Goal: Task Accomplishment & Management: Use online tool/utility

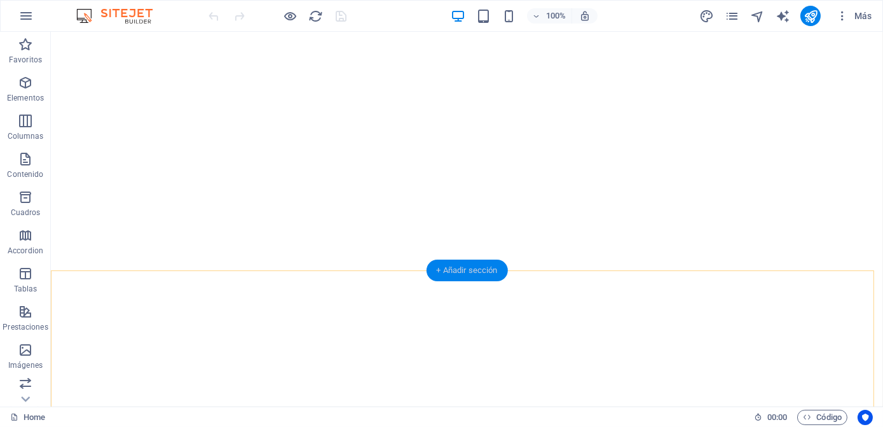
click at [442, 273] on div "+ Añadir sección" at bounding box center [466, 270] width 81 height 22
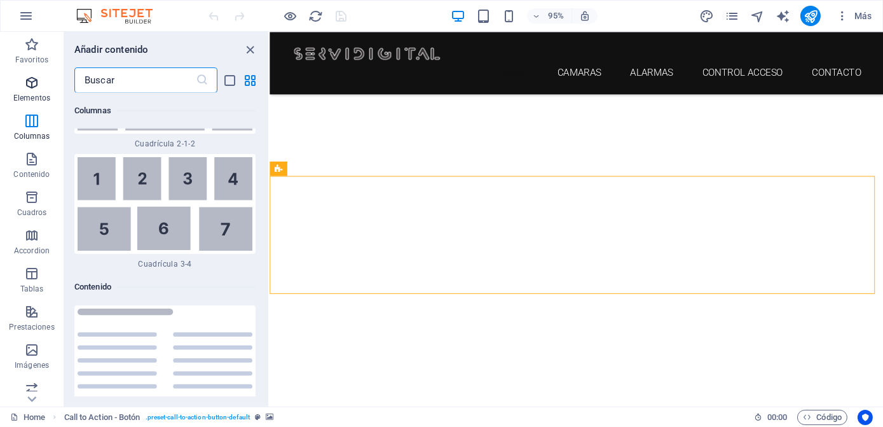
scroll to position [2355, 0]
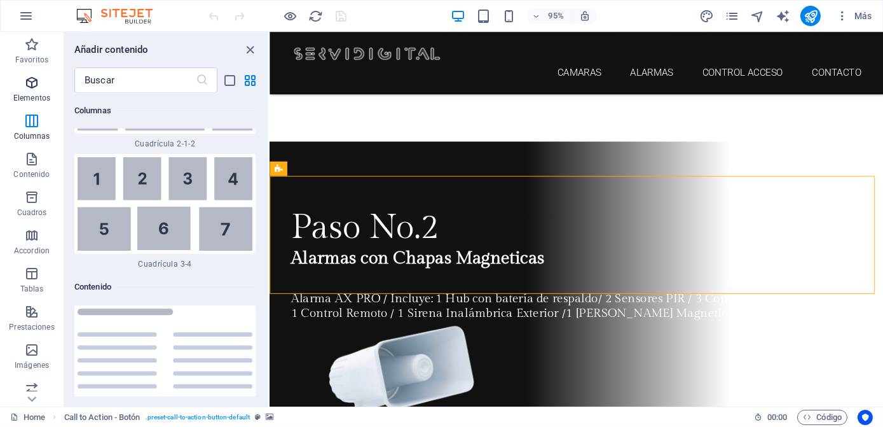
click at [36, 87] on icon "button" at bounding box center [31, 82] width 15 height 15
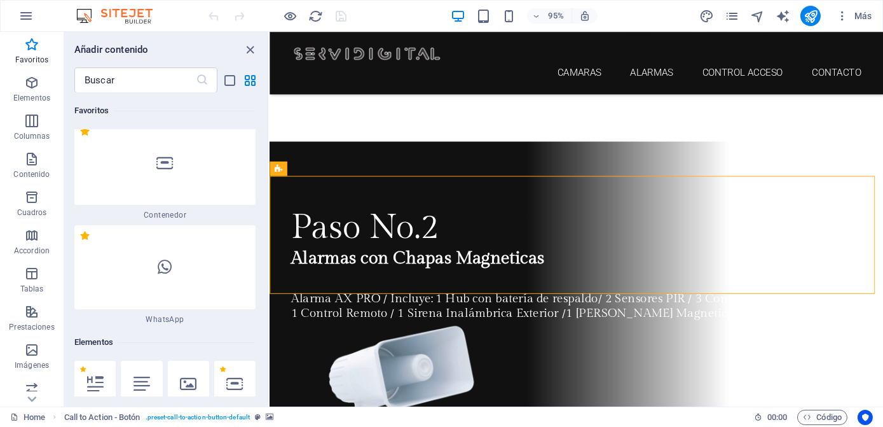
scroll to position [0, 0]
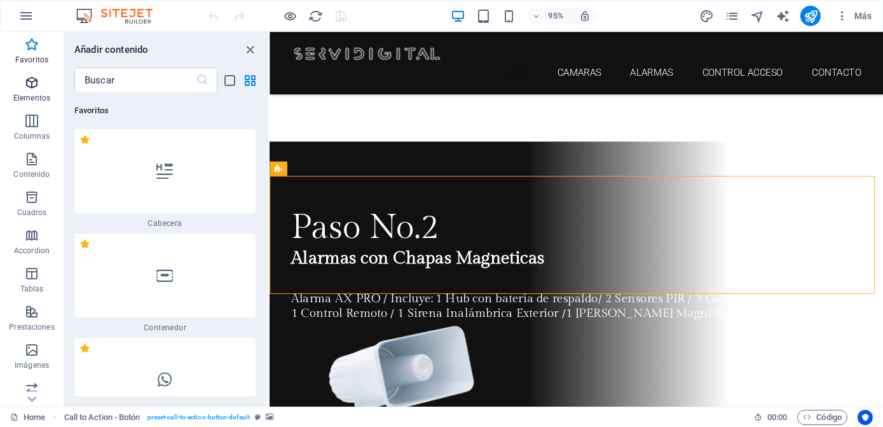
click at [34, 89] on icon "button" at bounding box center [31, 82] width 15 height 15
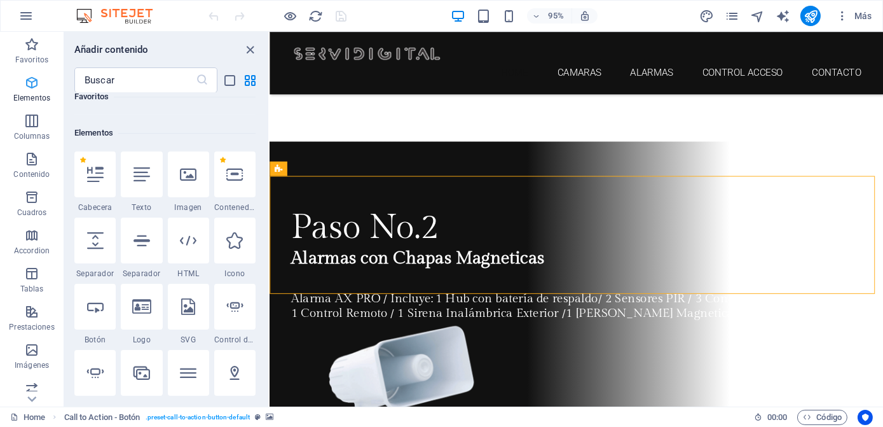
scroll to position [344, 0]
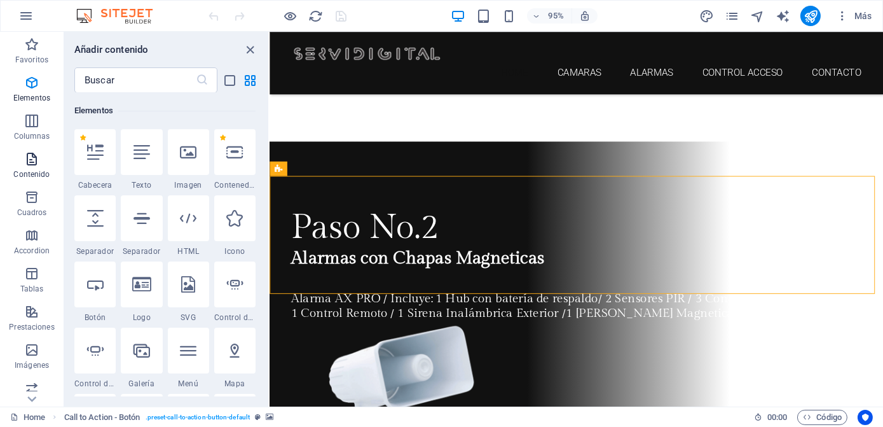
click at [34, 163] on icon "button" at bounding box center [31, 158] width 15 height 15
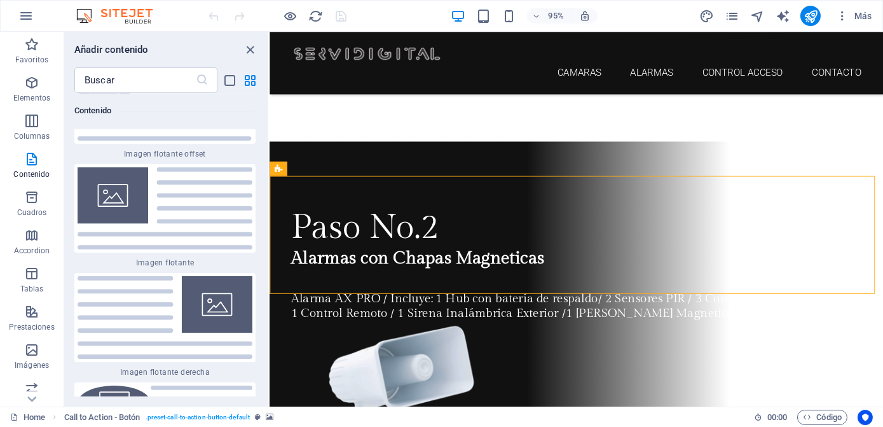
scroll to position [5570, 0]
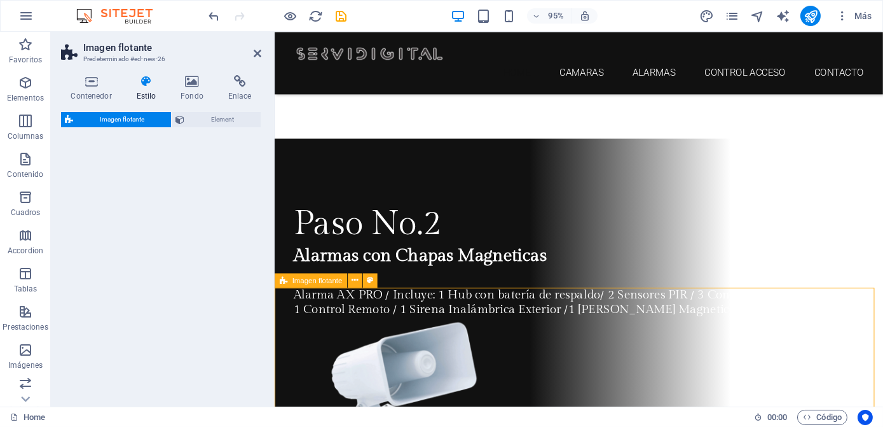
select select "%"
select select "rem"
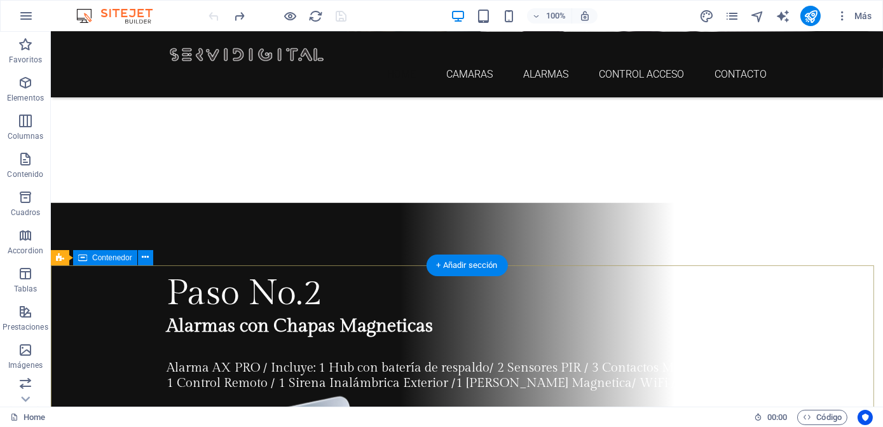
scroll to position [2302, 0]
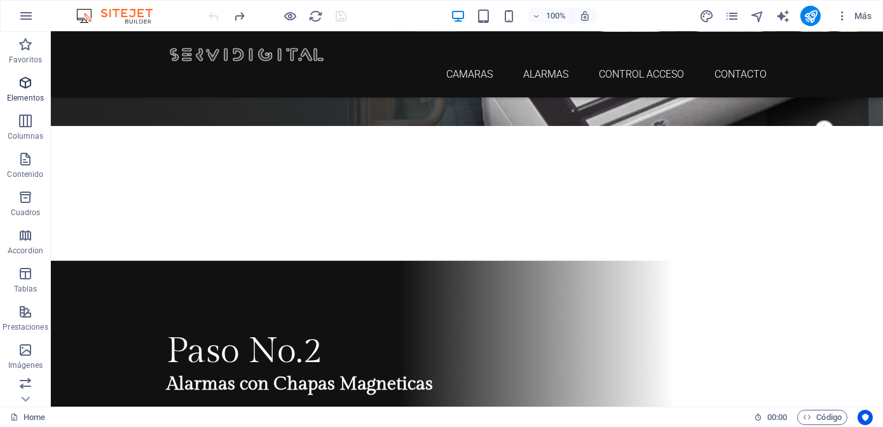
click at [20, 97] on p "Elementos" at bounding box center [25, 98] width 37 height 10
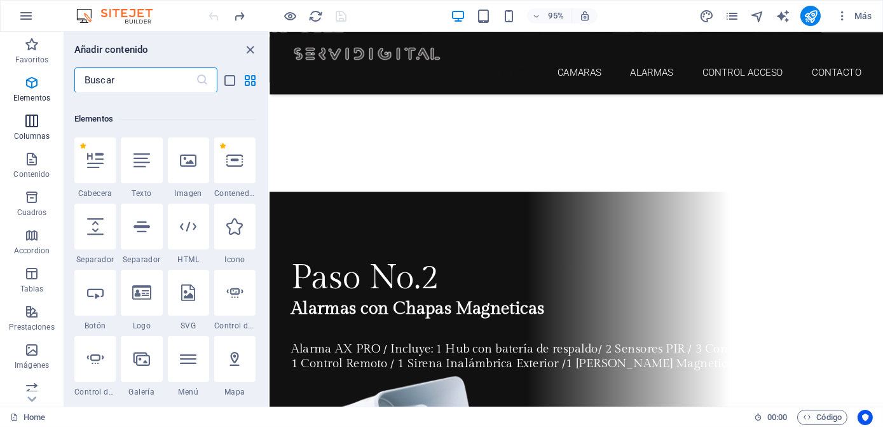
scroll to position [344, 0]
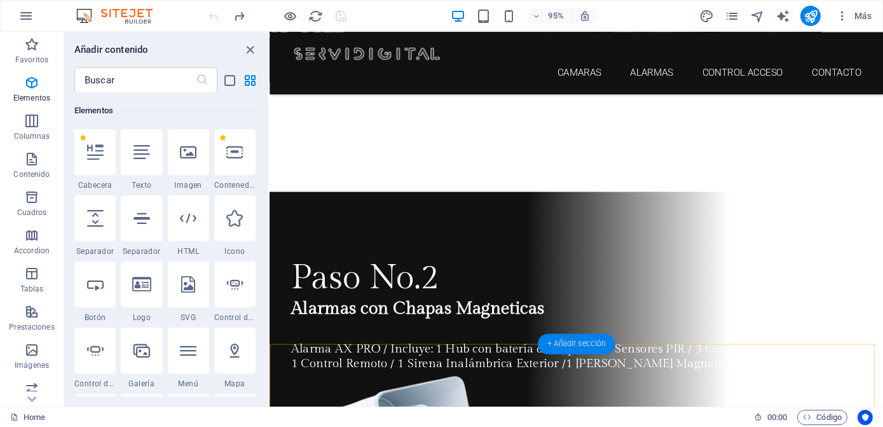
click at [576, 343] on div "+ Añadir sección" at bounding box center [577, 343] width 78 height 20
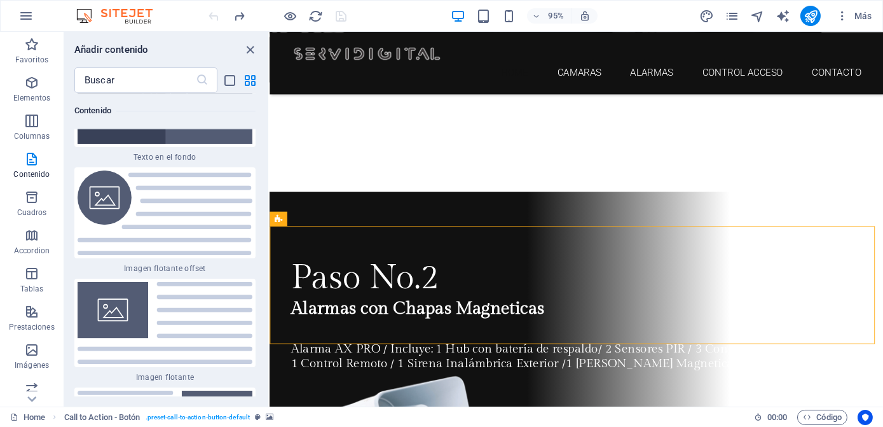
scroll to position [5397, 0]
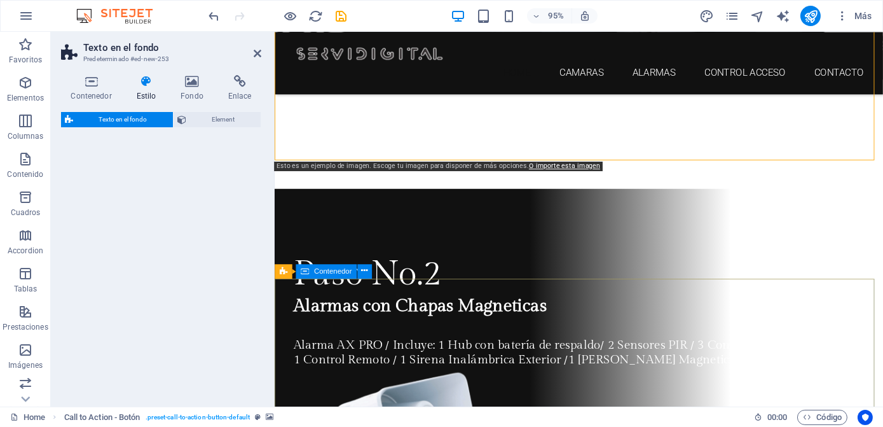
select select "%"
select select "rem"
select select "px"
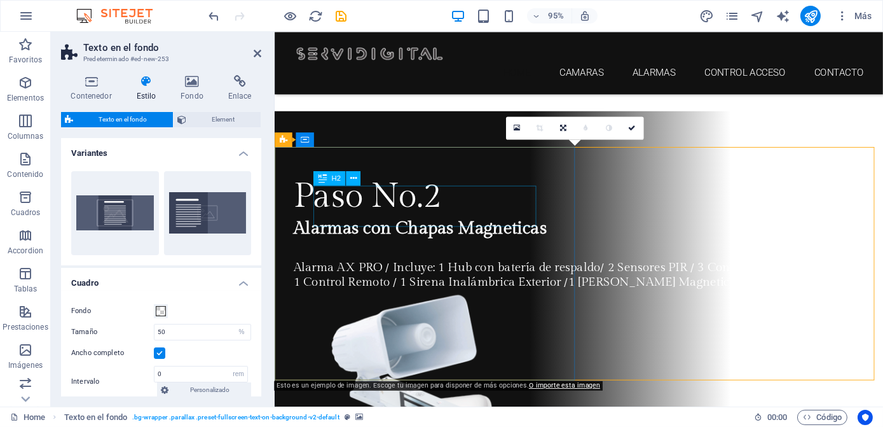
scroll to position [2383, 0]
click at [196, 83] on icon at bounding box center [192, 81] width 43 height 13
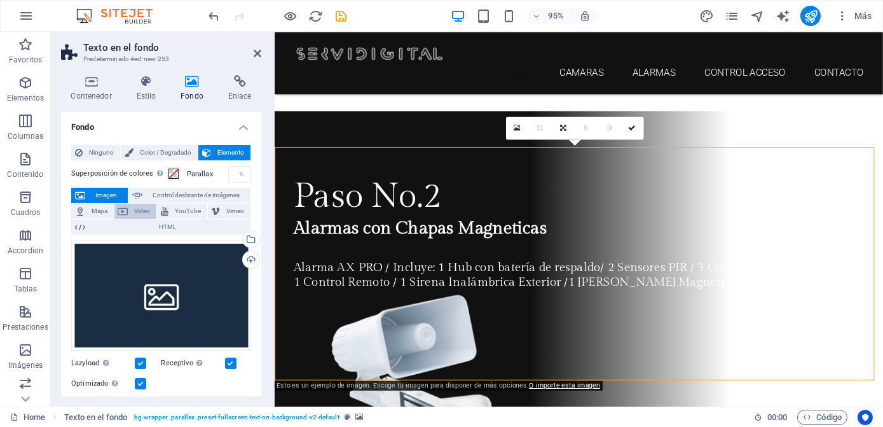
click at [122, 207] on icon at bounding box center [123, 210] width 10 height 15
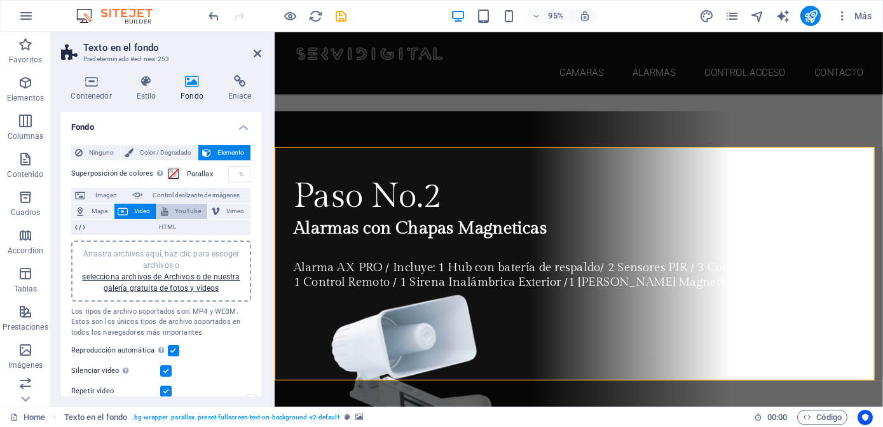
click at [175, 209] on span "YouTube" at bounding box center [187, 210] width 31 height 15
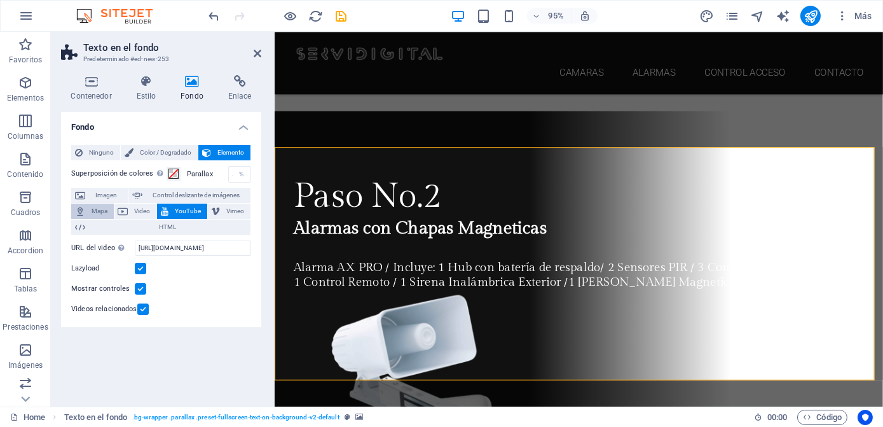
click at [79, 211] on icon at bounding box center [80, 210] width 10 height 15
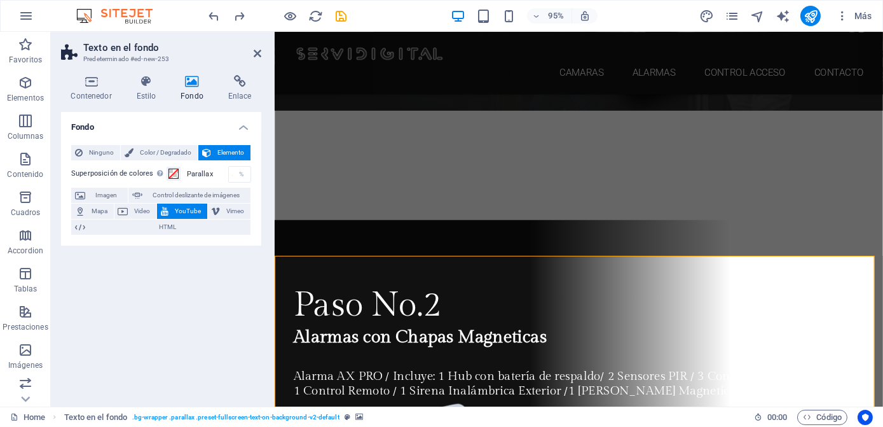
scroll to position [2384, 0]
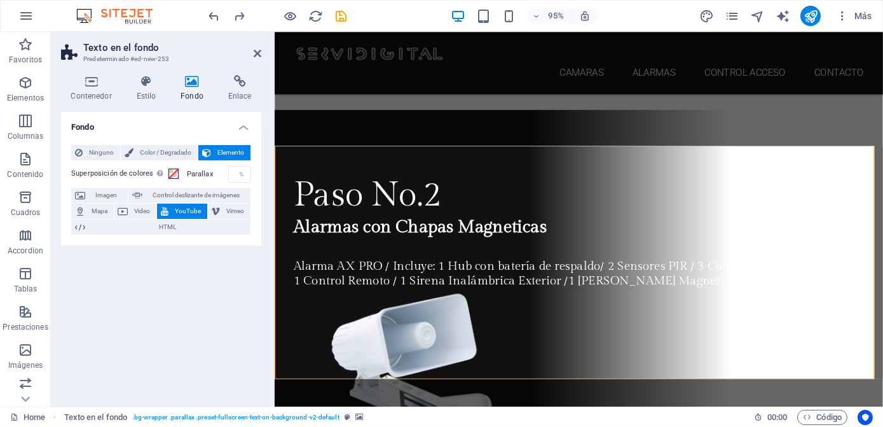
click at [186, 94] on h4 "Fondo" at bounding box center [195, 88] width 48 height 27
click at [239, 192] on span "Control deslizante de imágenes" at bounding box center [196, 195] width 100 height 15
select select "ms"
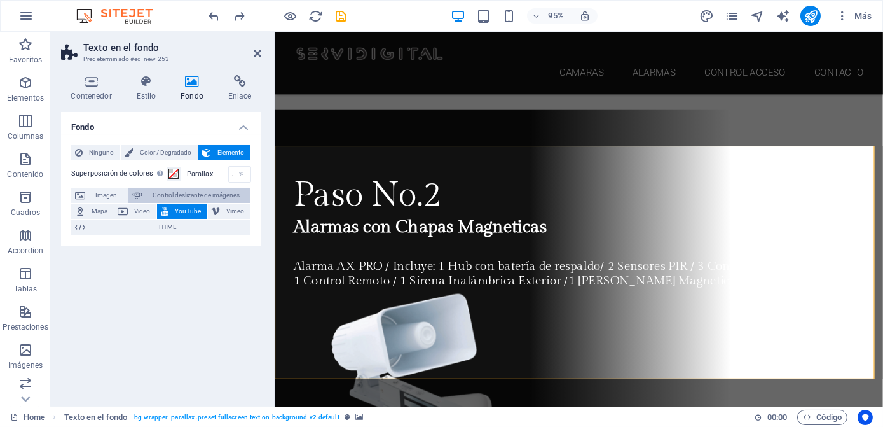
select select "s"
select select "progressive"
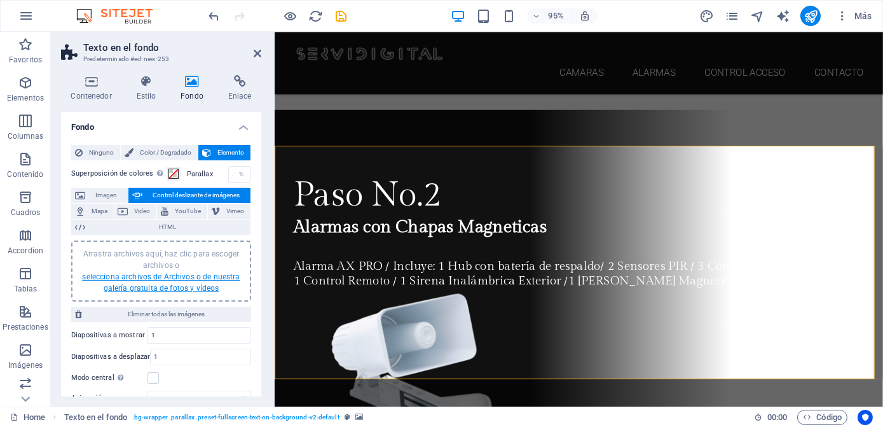
click at [201, 291] on link "selecciona archivos de Archivos o de nuestra galería gratuita de fotos y vídeos" at bounding box center [161, 282] width 158 height 20
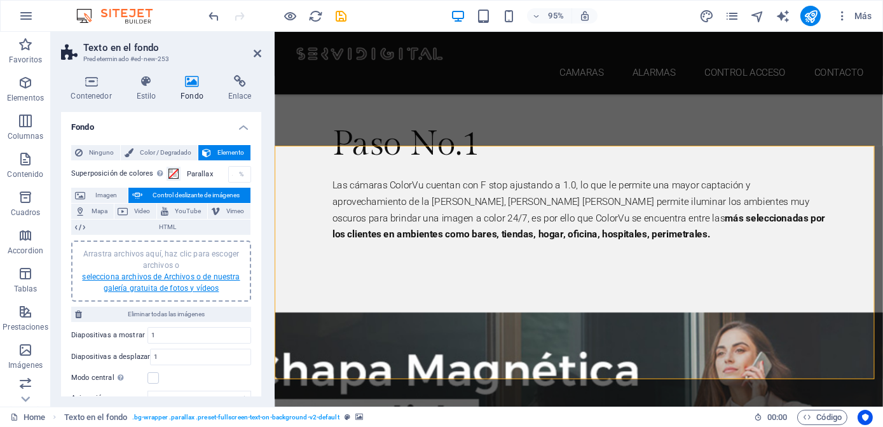
scroll to position [3021, 0]
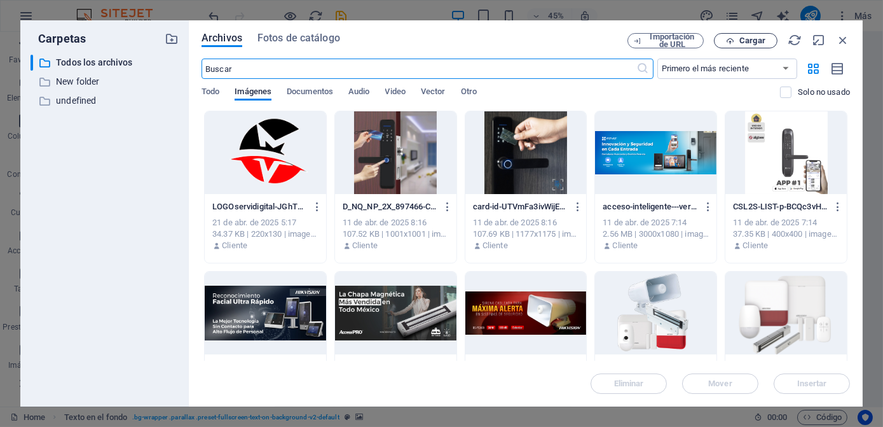
click at [741, 41] on span "Cargar" at bounding box center [752, 41] width 26 height 8
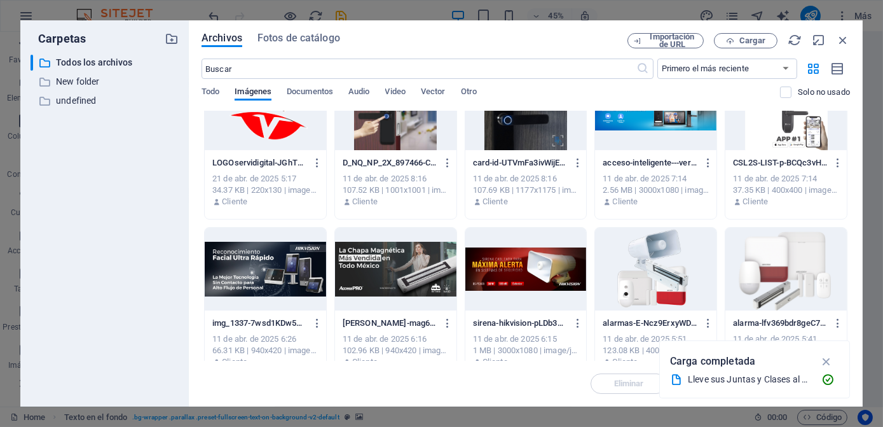
scroll to position [0, 0]
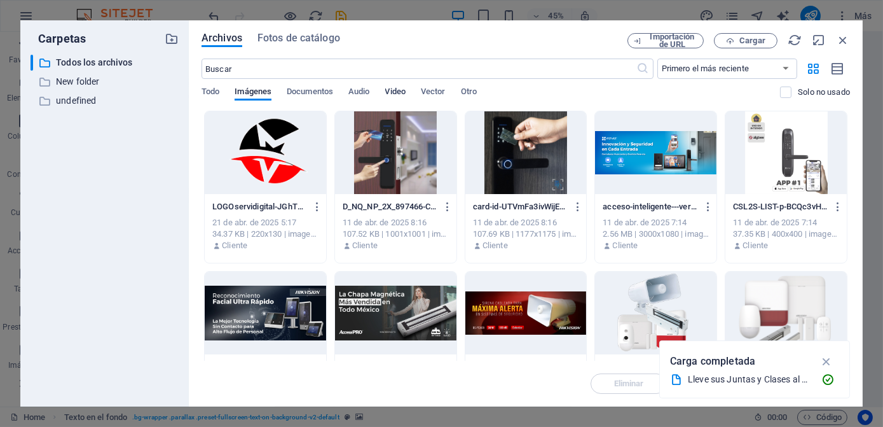
click at [398, 100] on div "Todo Imágenes Documentos Audio Video Vector Otro" at bounding box center [491, 98] width 578 height 24
click at [397, 93] on span "Video" at bounding box center [395, 93] width 20 height 18
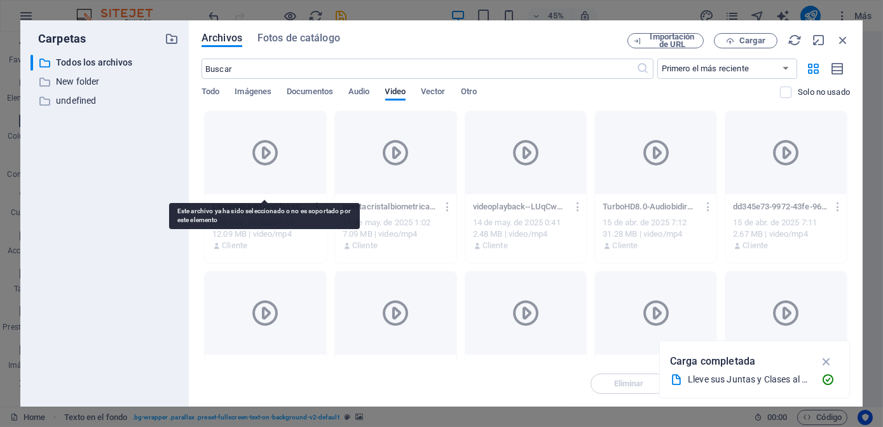
click at [263, 156] on icon at bounding box center [265, 152] width 31 height 31
click at [268, 170] on div at bounding box center [265, 152] width 121 height 83
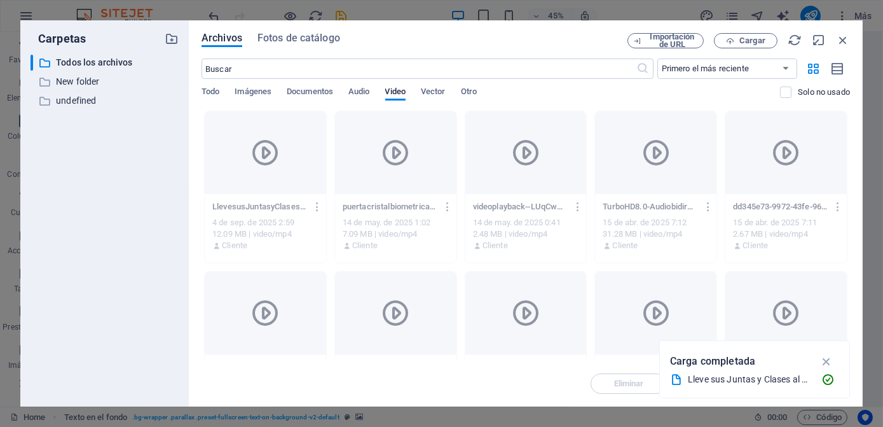
click at [708, 374] on div "Lleve sus Juntas y Clases al Siguiente Nivel con Pantallas Interactivas Hikvisi…" at bounding box center [749, 379] width 123 height 15
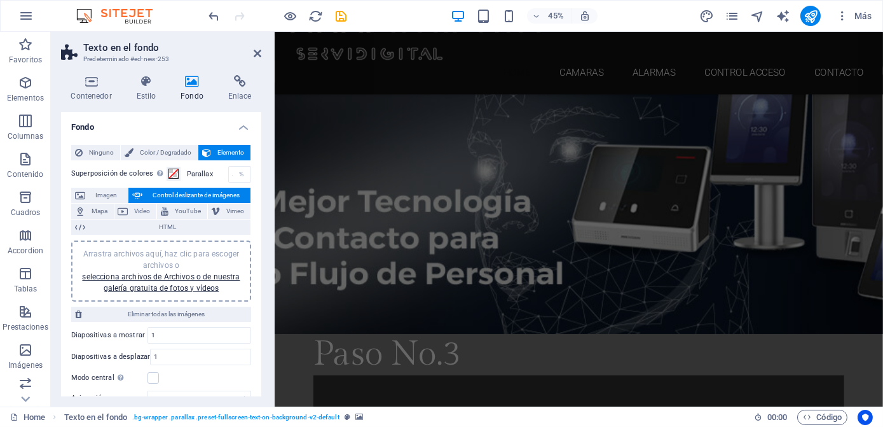
scroll to position [2430, 0]
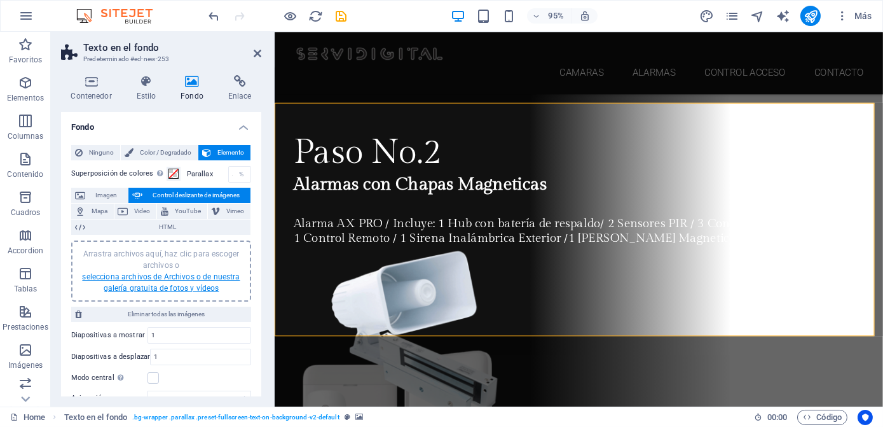
click at [214, 282] on link "selecciona archivos de Archivos o de nuestra galería gratuita de fotos y vídeos" at bounding box center [161, 282] width 158 height 20
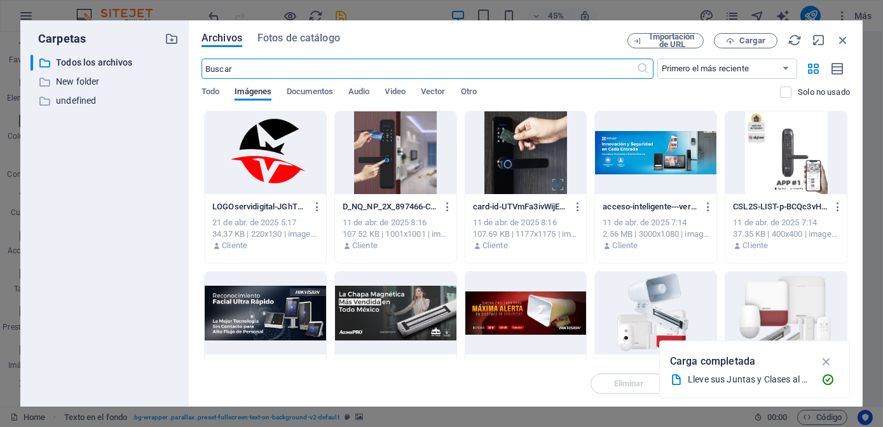
scroll to position [3021, 0]
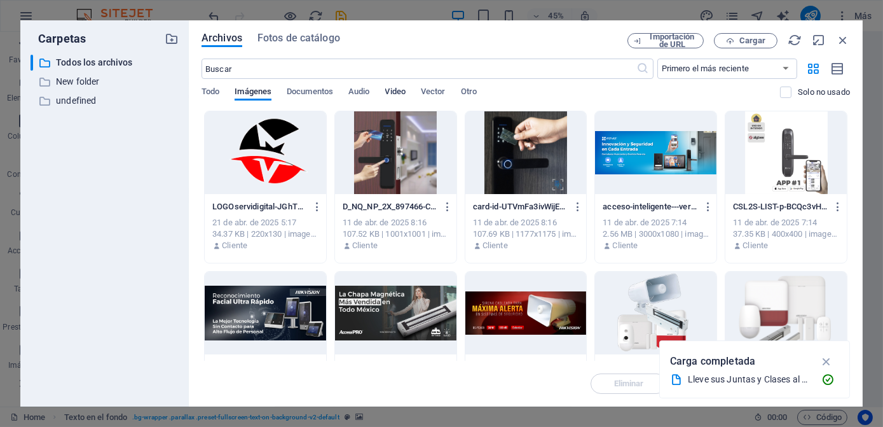
click at [405, 96] on span "Video" at bounding box center [395, 93] width 20 height 18
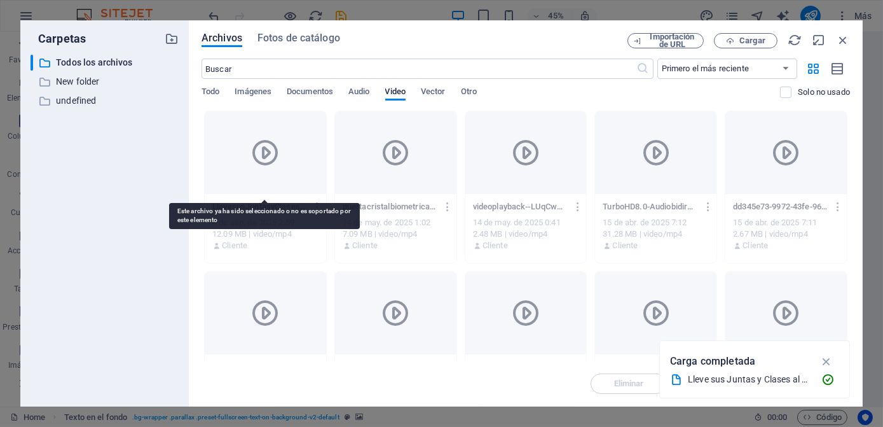
click at [259, 151] on icon at bounding box center [265, 152] width 31 height 31
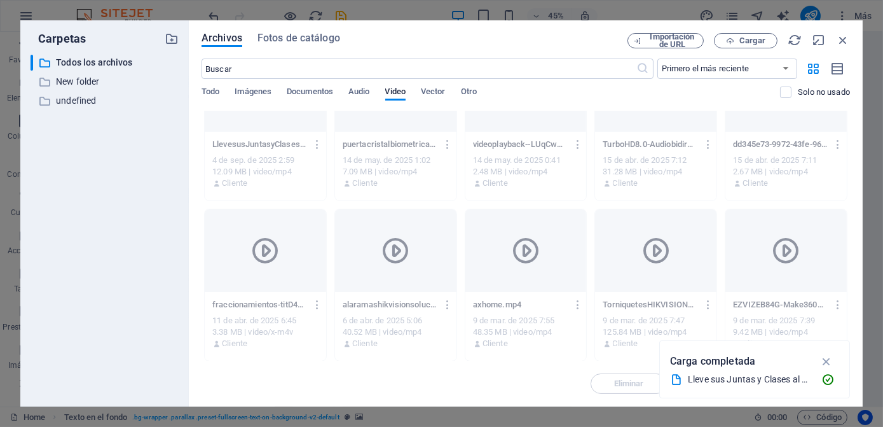
scroll to position [0, 0]
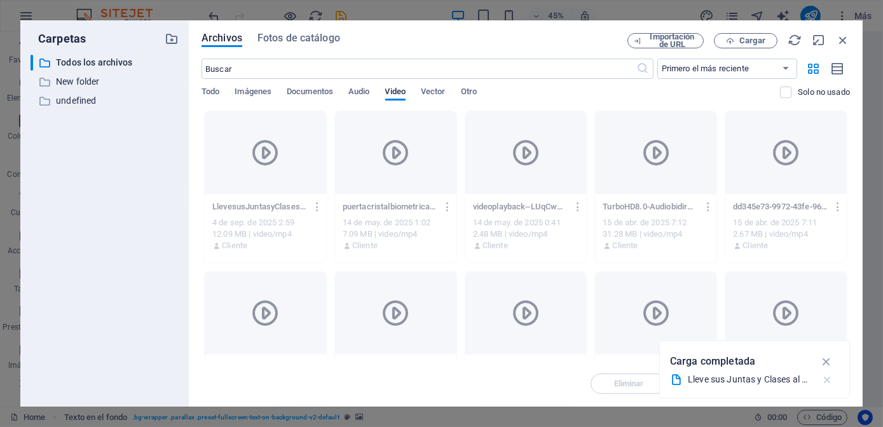
click at [827, 381] on icon "button" at bounding box center [827, 379] width 13 height 13
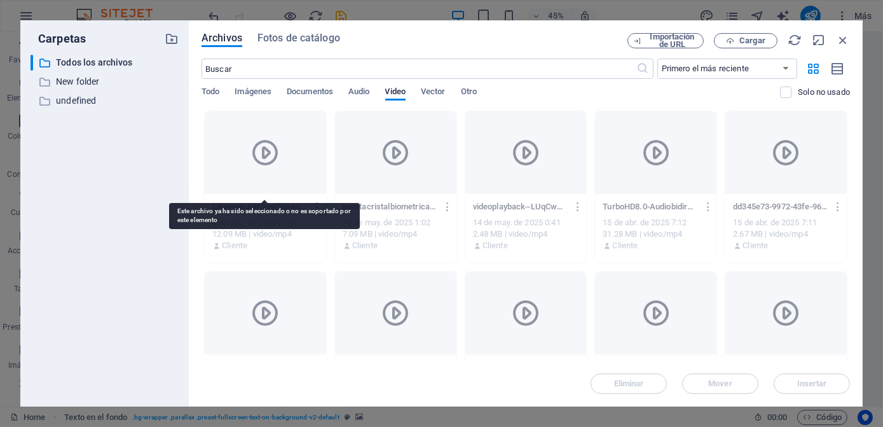
click at [255, 182] on div at bounding box center [265, 152] width 121 height 83
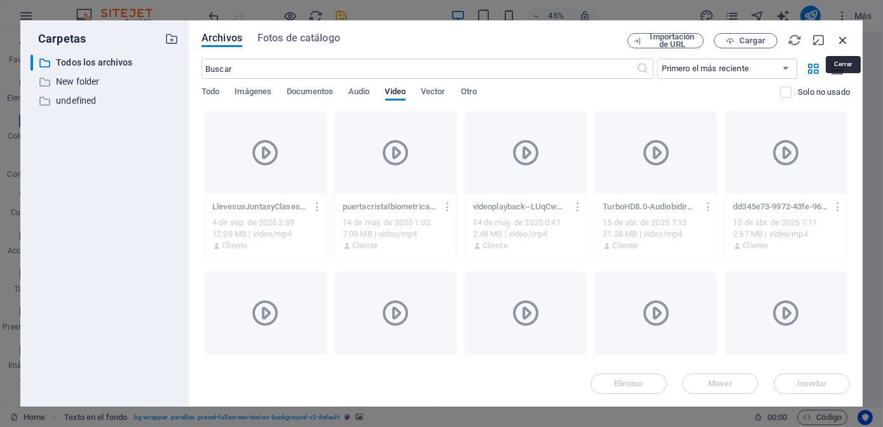
drag, startPoint x: 841, startPoint y: 38, endPoint x: 595, endPoint y: 10, distance: 247.7
click at [841, 38] on icon "button" at bounding box center [843, 40] width 14 height 14
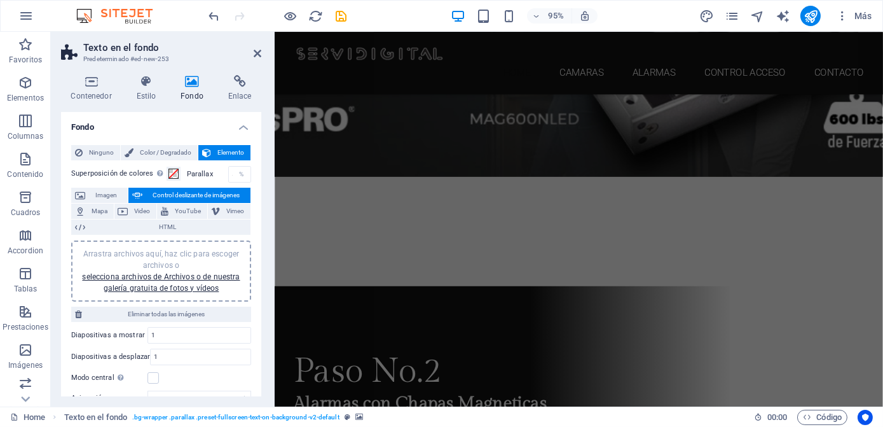
scroll to position [2372, 0]
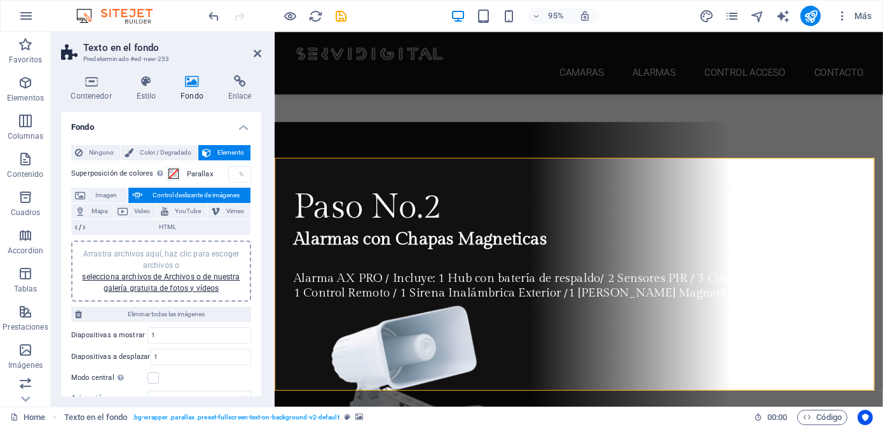
click at [174, 210] on span "YouTube" at bounding box center [187, 210] width 31 height 15
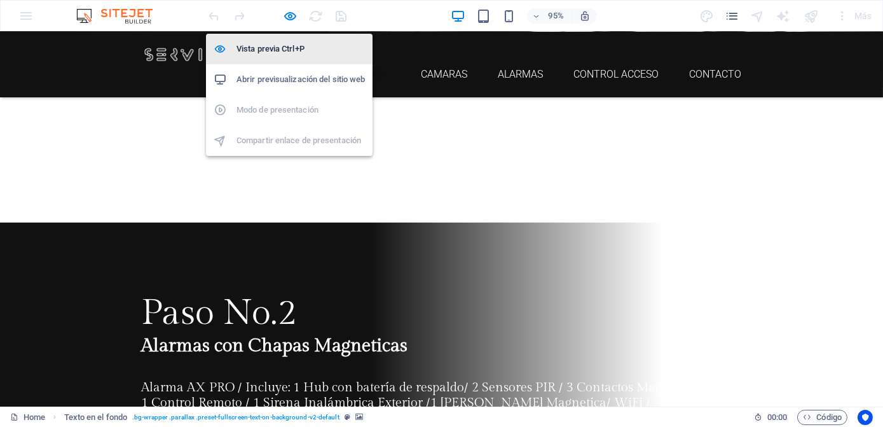
scroll to position [2386, 0]
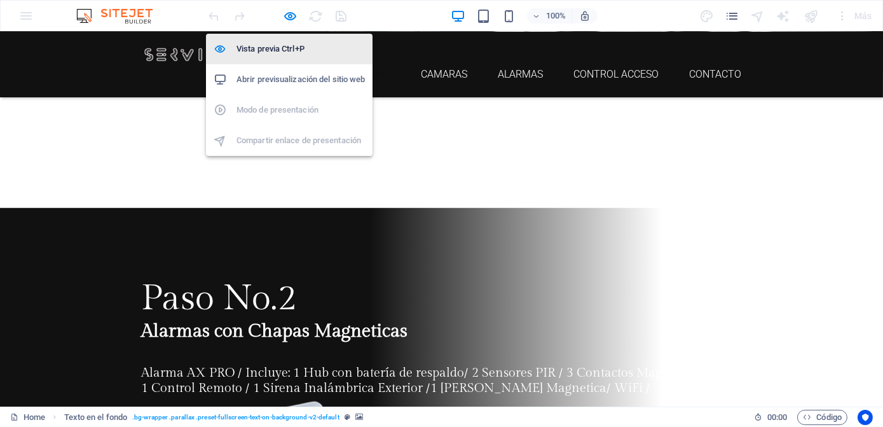
click at [280, 55] on h6 "Vista previa Ctrl+P" at bounding box center [300, 48] width 128 height 15
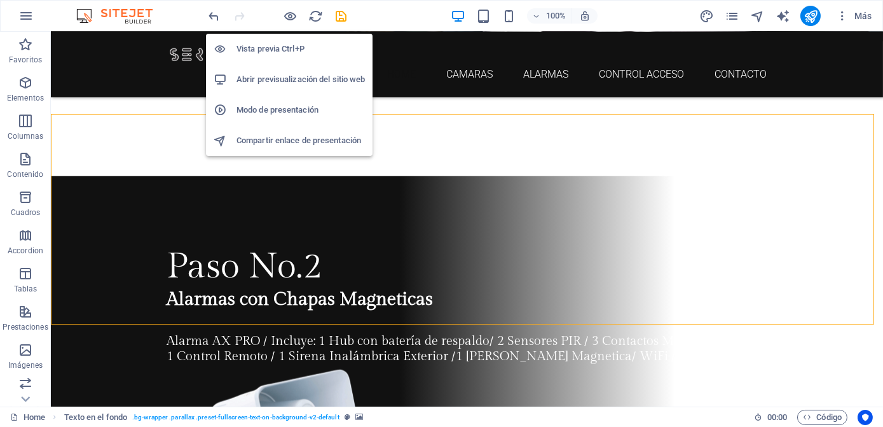
click at [280, 48] on h6 "Vista previa Ctrl+P" at bounding box center [300, 48] width 128 height 15
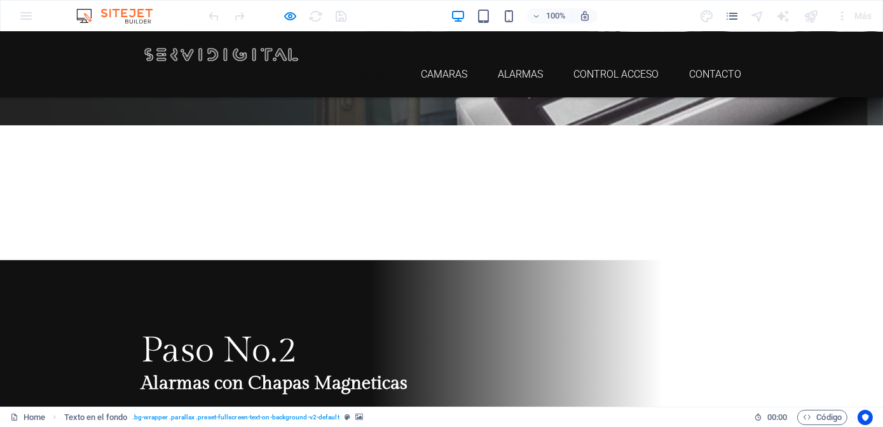
scroll to position [2271, 0]
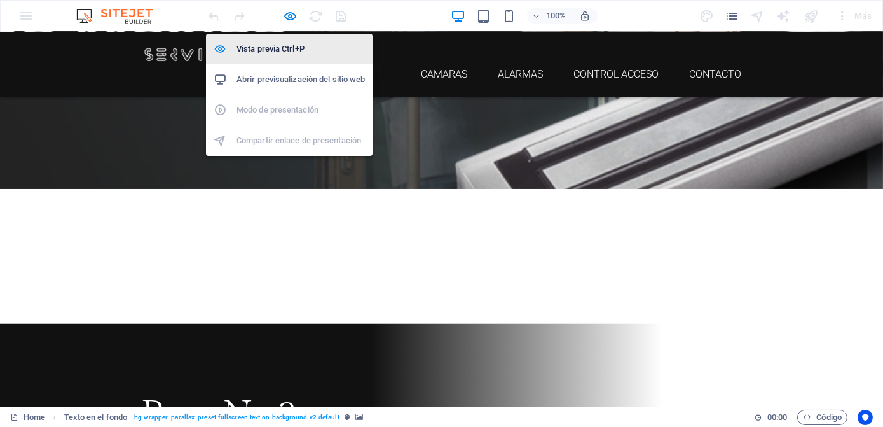
click at [280, 53] on h6 "Vista previa Ctrl+P" at bounding box center [300, 48] width 128 height 15
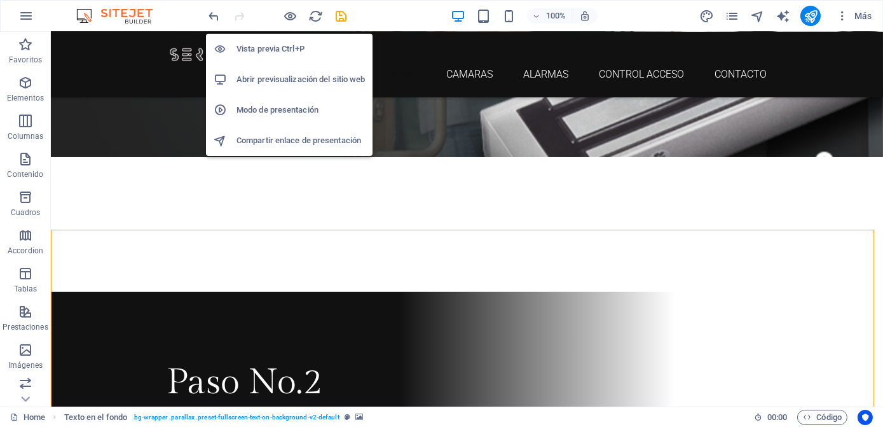
click at [290, 85] on h6 "Abrir previsualización del sitio web" at bounding box center [300, 79] width 128 height 15
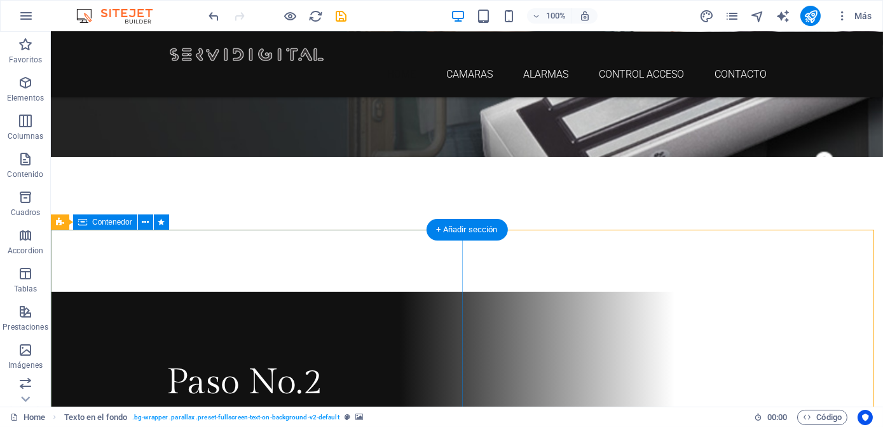
scroll to position [2328, 0]
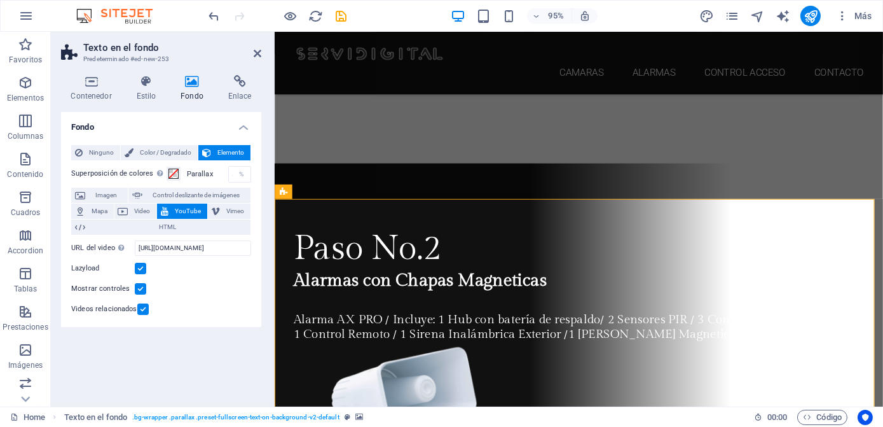
click at [195, 212] on span "YouTube" at bounding box center [187, 210] width 31 height 15
click at [137, 214] on span "Video" at bounding box center [142, 210] width 21 height 15
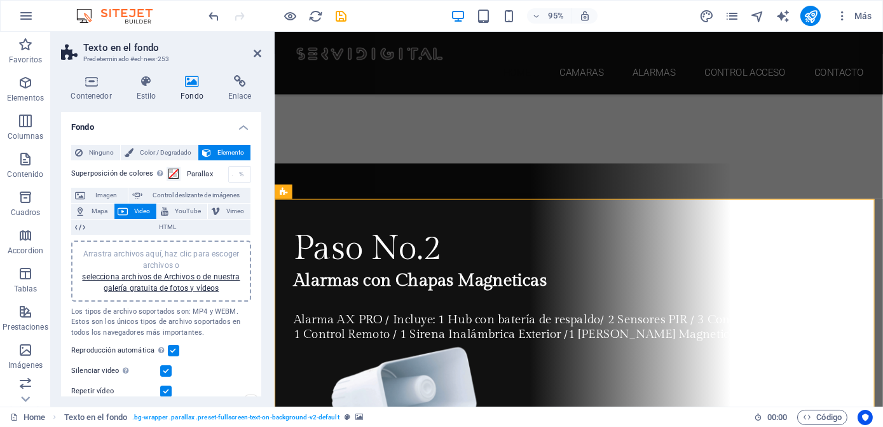
click at [185, 280] on div "Arrastra archivos aquí, haz clic para escoger archivos o selecciona archivos de…" at bounding box center [161, 271] width 165 height 46
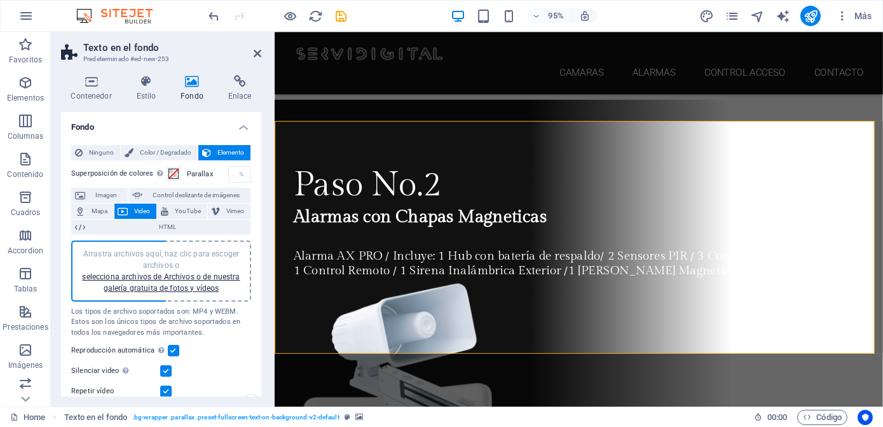
scroll to position [2386, 0]
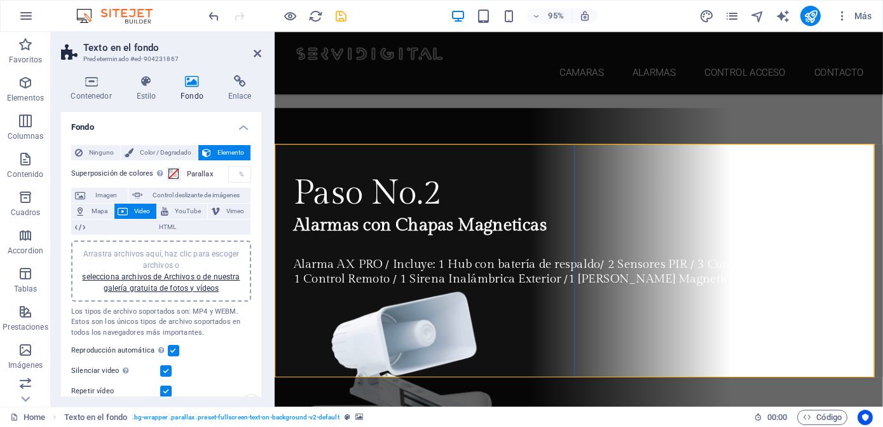
click at [135, 208] on span "Video" at bounding box center [142, 210] width 21 height 15
click at [160, 284] on link "selecciona archivos de Archivos o de nuestra galería gratuita de fotos y vídeos" at bounding box center [161, 282] width 158 height 20
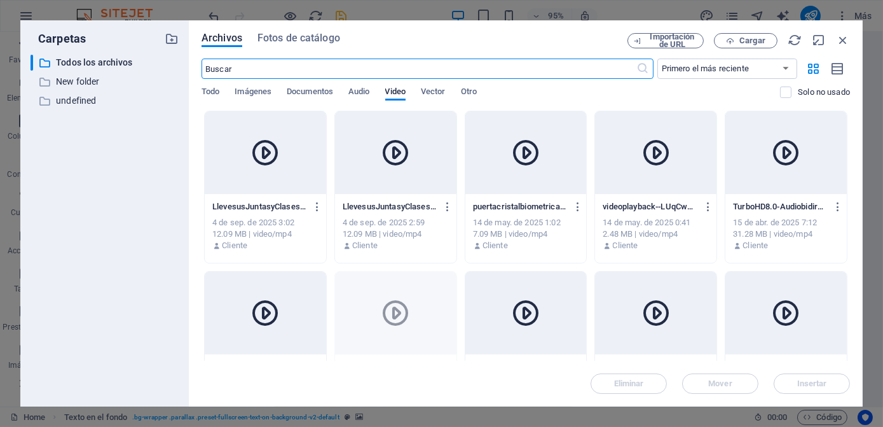
scroll to position [3021, 0]
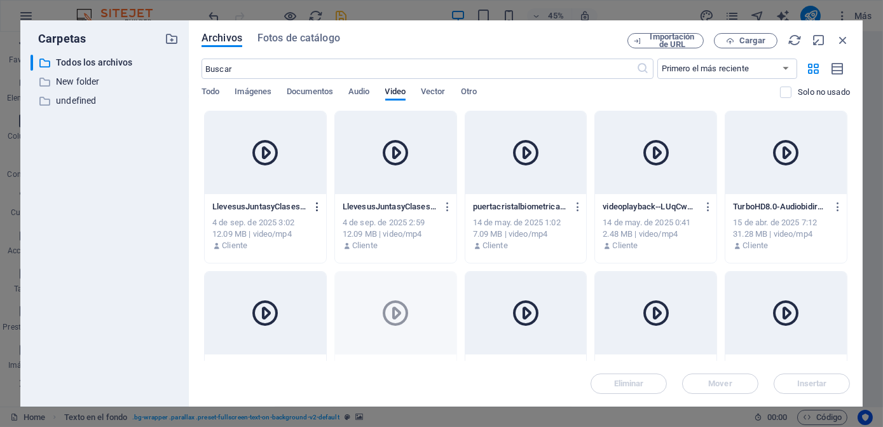
click at [315, 209] on icon "button" at bounding box center [317, 206] width 12 height 11
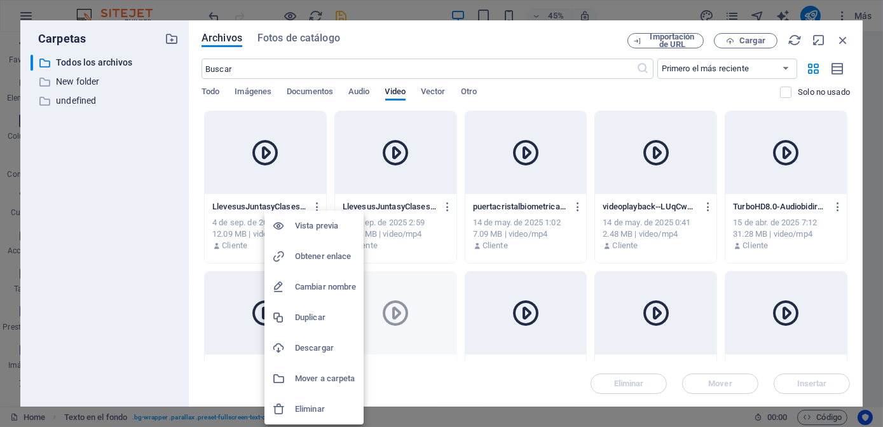
click at [313, 229] on h6 "Vista previa" at bounding box center [325, 225] width 61 height 15
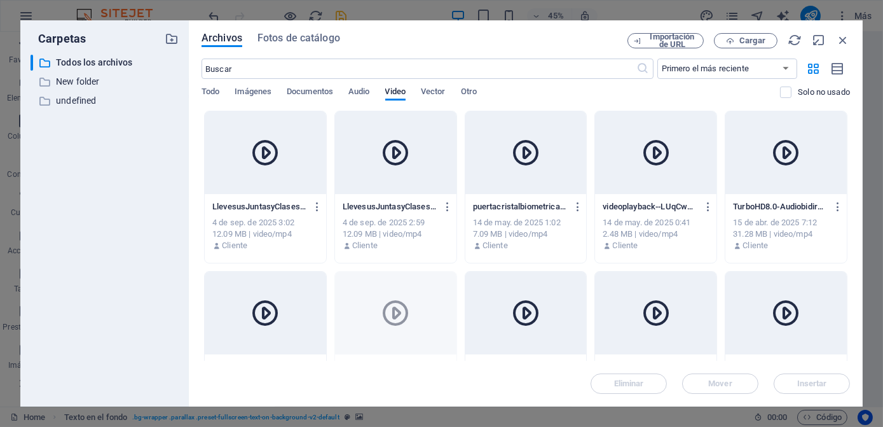
click at [253, 134] on div at bounding box center [265, 152] width 121 height 83
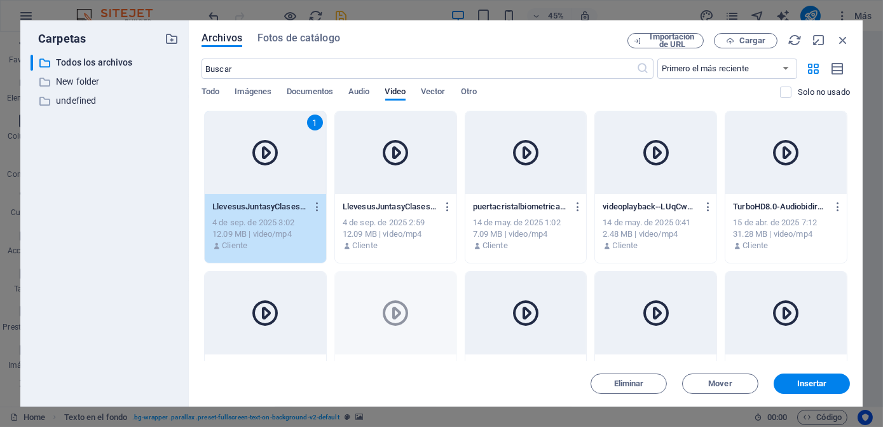
click at [253, 134] on div "1" at bounding box center [265, 152] width 121 height 83
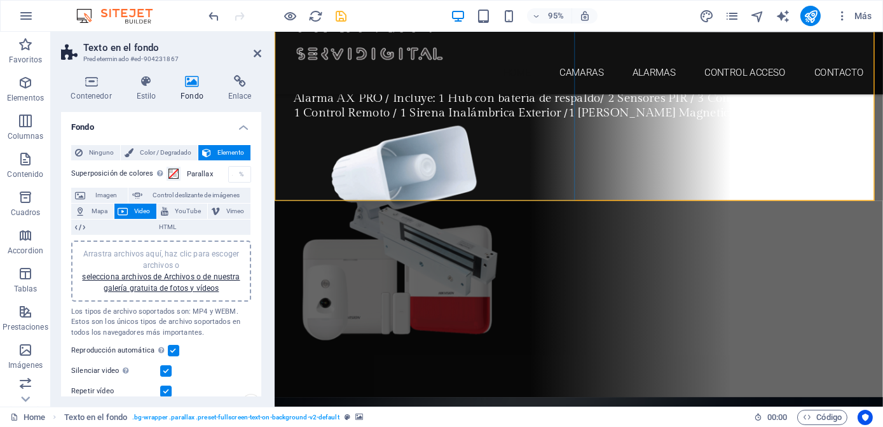
scroll to position [2430, 0]
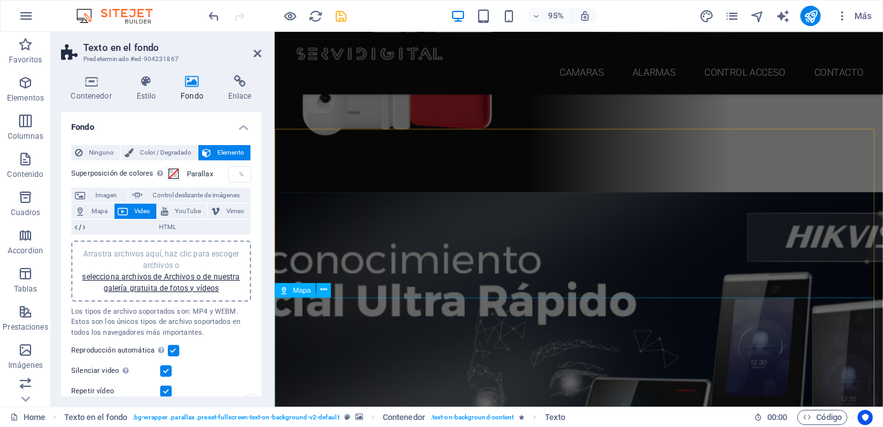
scroll to position [2603, 0]
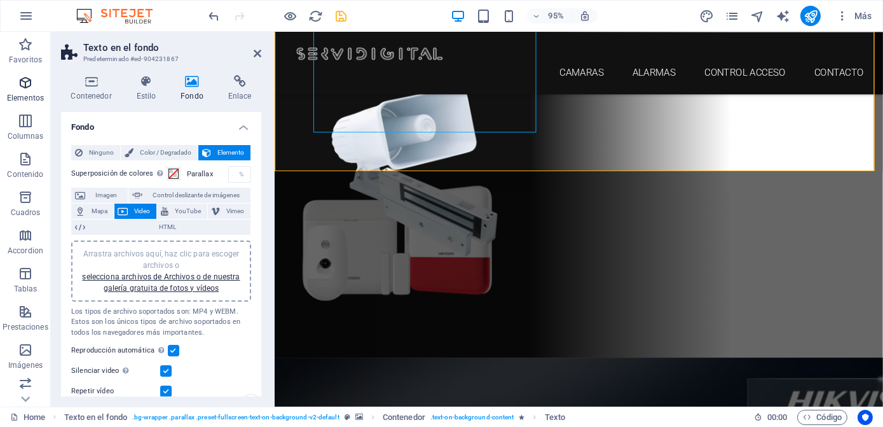
click at [29, 82] on icon "button" at bounding box center [25, 82] width 15 height 15
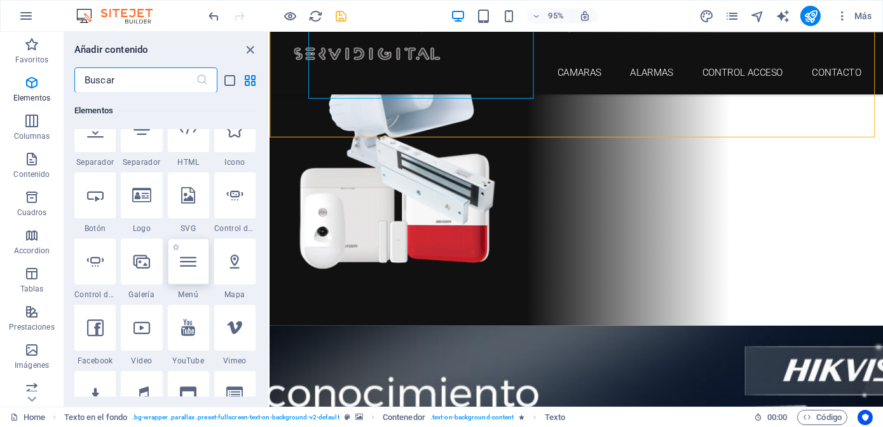
scroll to position [459, 0]
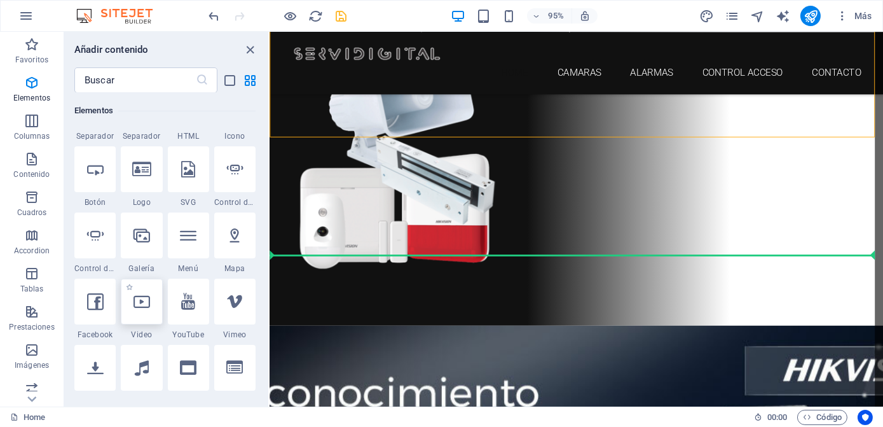
select select "%"
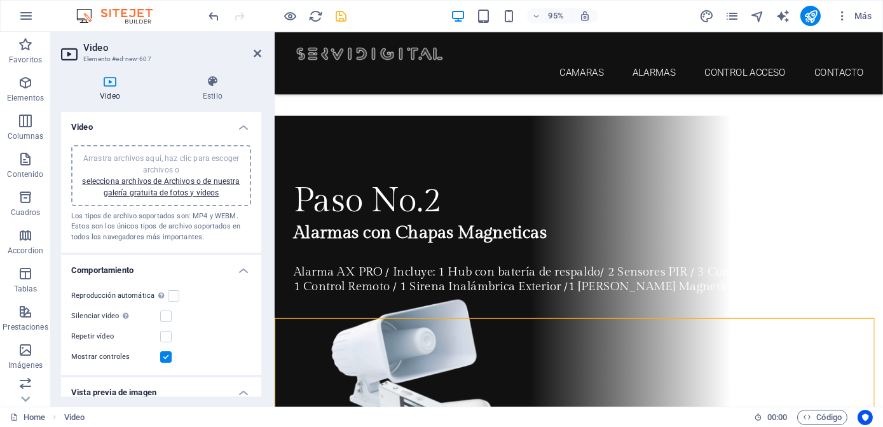
scroll to position [2414, 0]
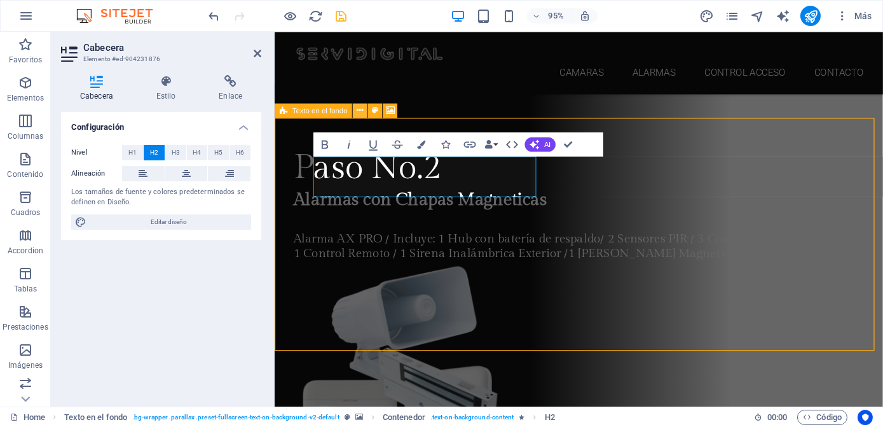
click at [361, 108] on icon at bounding box center [360, 110] width 6 height 13
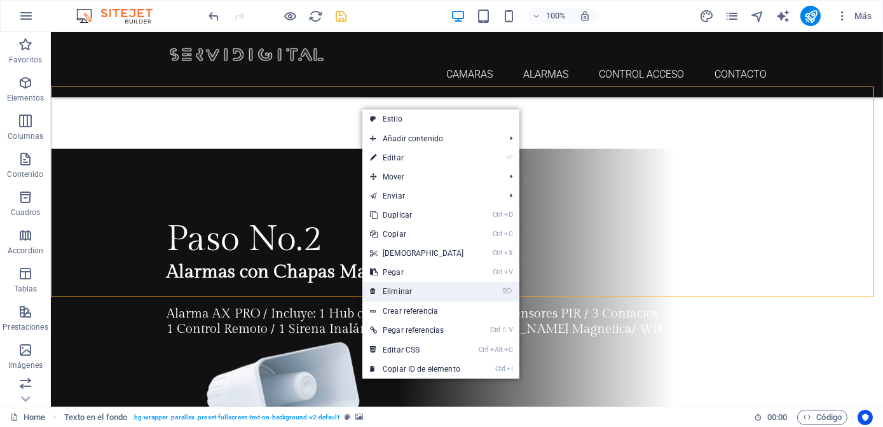
click at [404, 289] on link "⌦ Eliminar" at bounding box center [416, 291] width 109 height 19
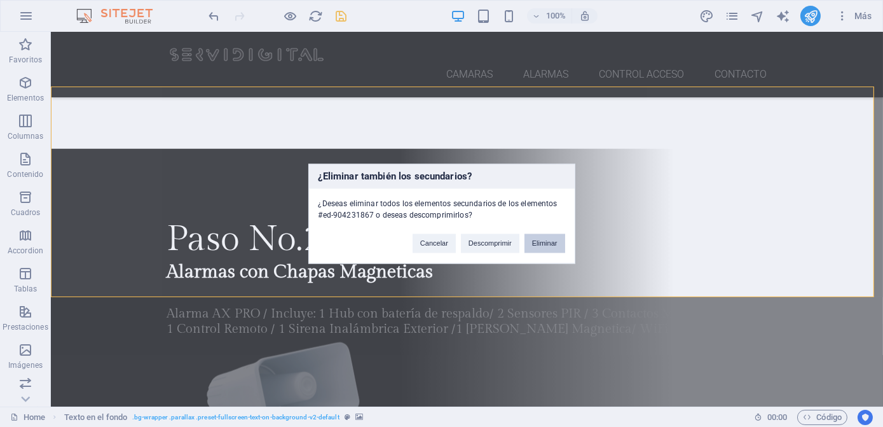
click at [549, 240] on button "Eliminar" at bounding box center [544, 242] width 41 height 19
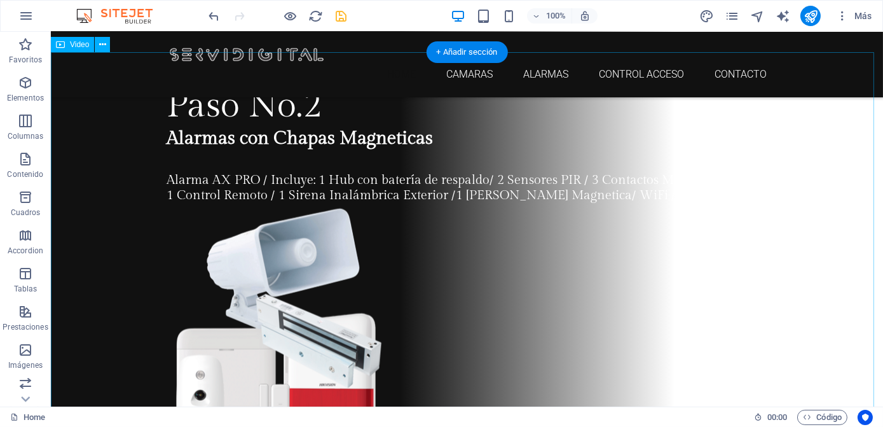
scroll to position [2529, 0]
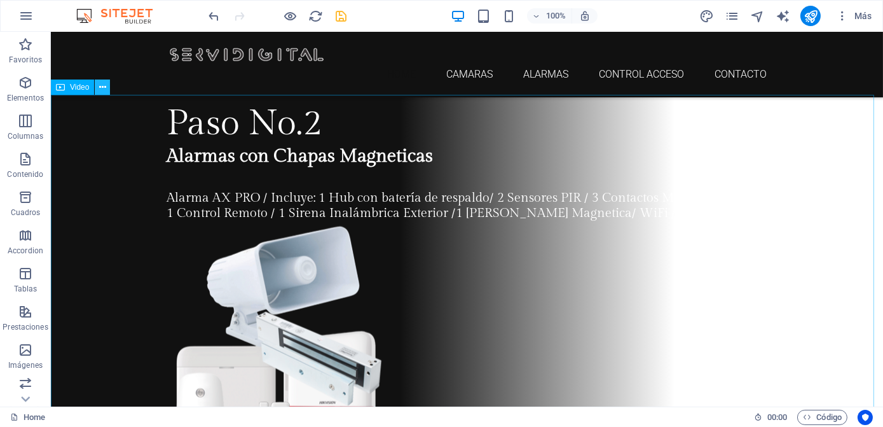
click at [100, 87] on icon at bounding box center [102, 87] width 7 height 13
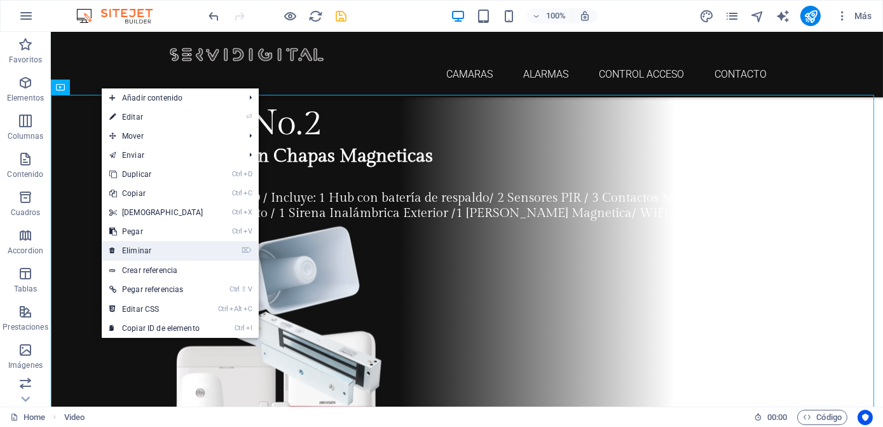
click at [143, 249] on link "⌦ Eliminar" at bounding box center [156, 250] width 109 height 19
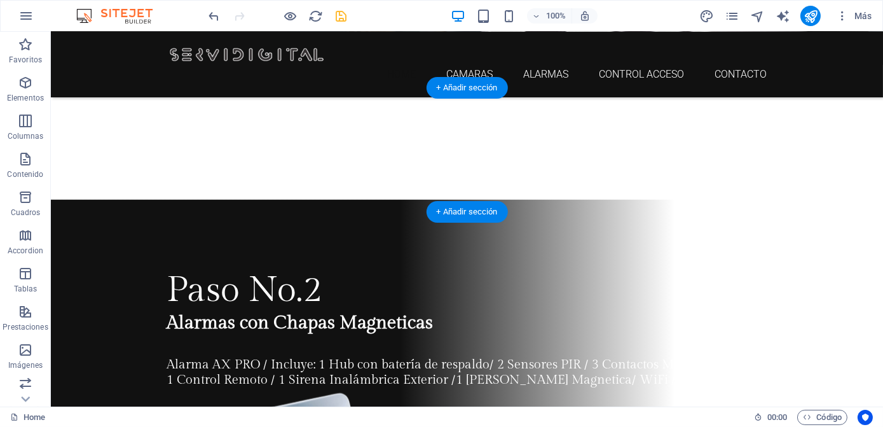
scroll to position [2299, 0]
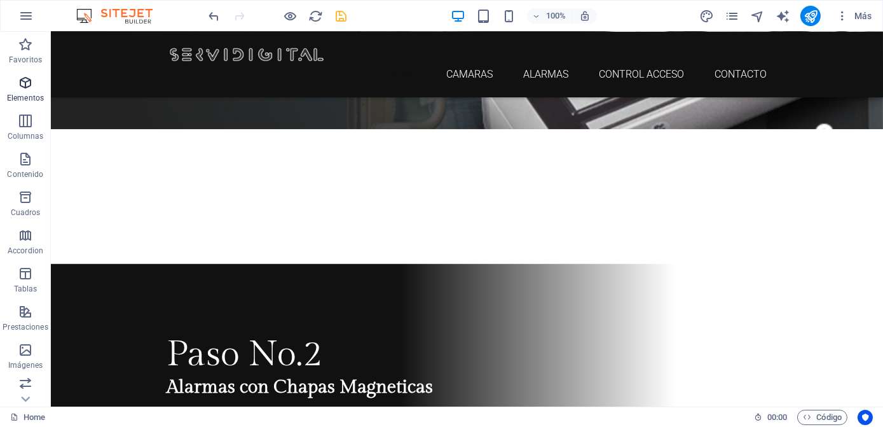
click at [24, 90] on span "Elementos" at bounding box center [25, 90] width 51 height 31
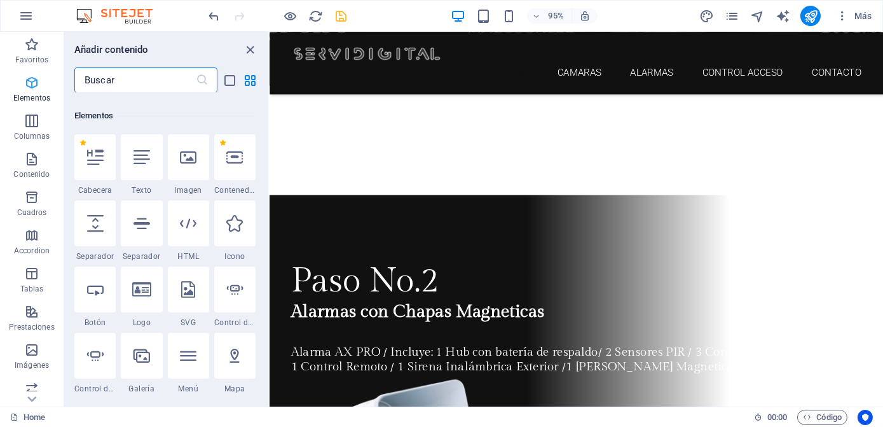
scroll to position [344, 0]
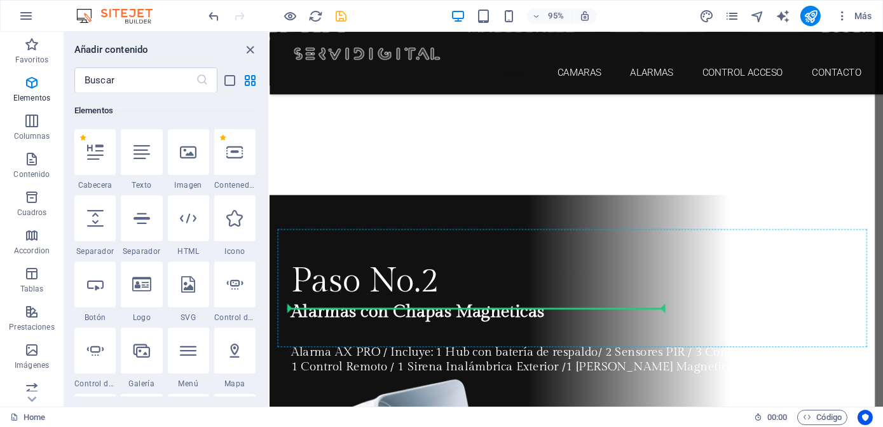
select select "%"
select select "px"
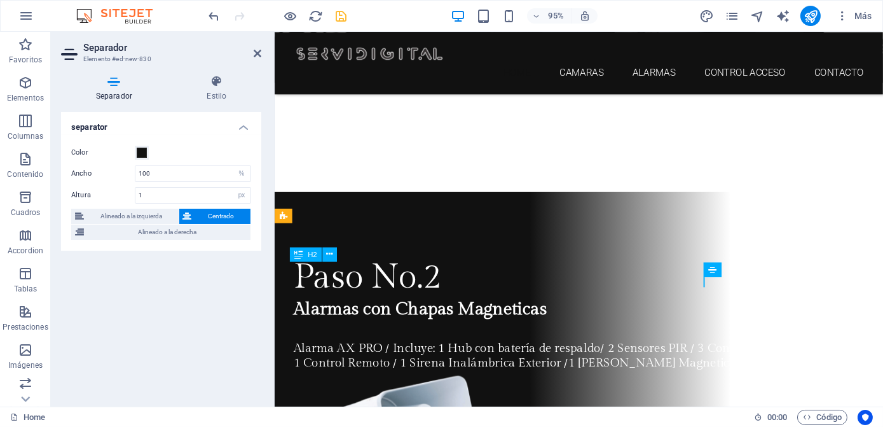
scroll to position [2304, 0]
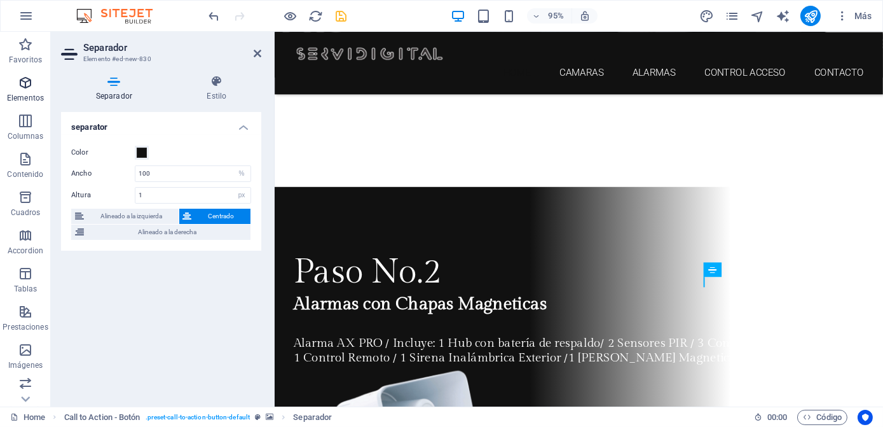
click at [24, 86] on icon "button" at bounding box center [25, 82] width 15 height 15
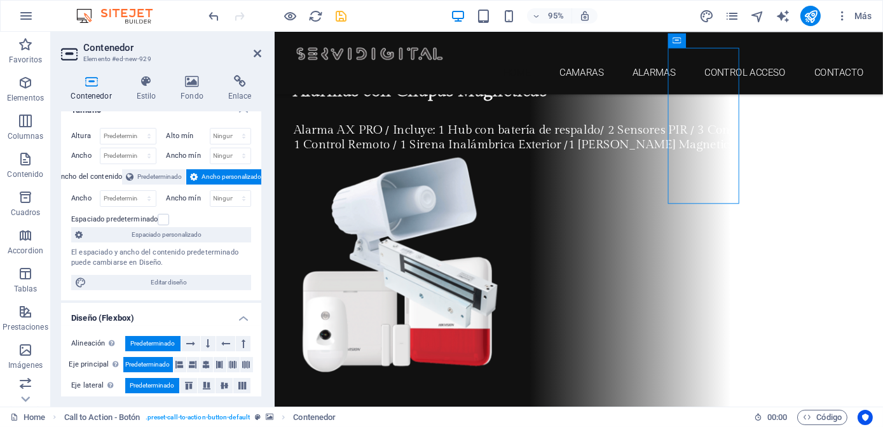
scroll to position [0, 0]
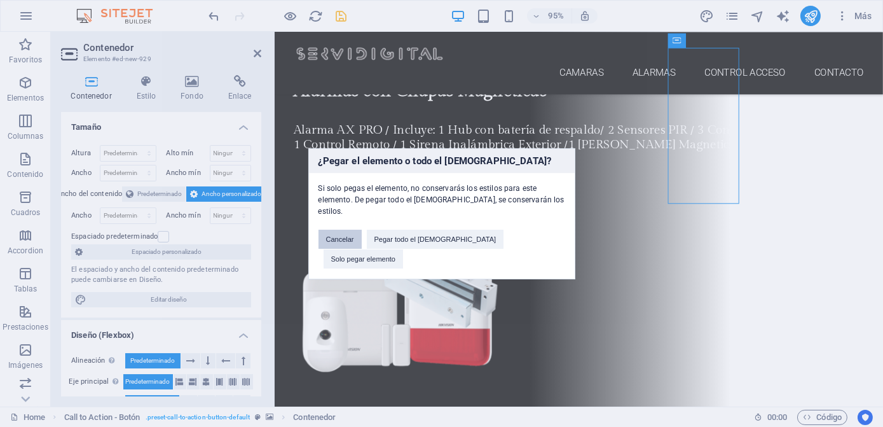
click at [362, 243] on button "Cancelar" at bounding box center [339, 238] width 43 height 19
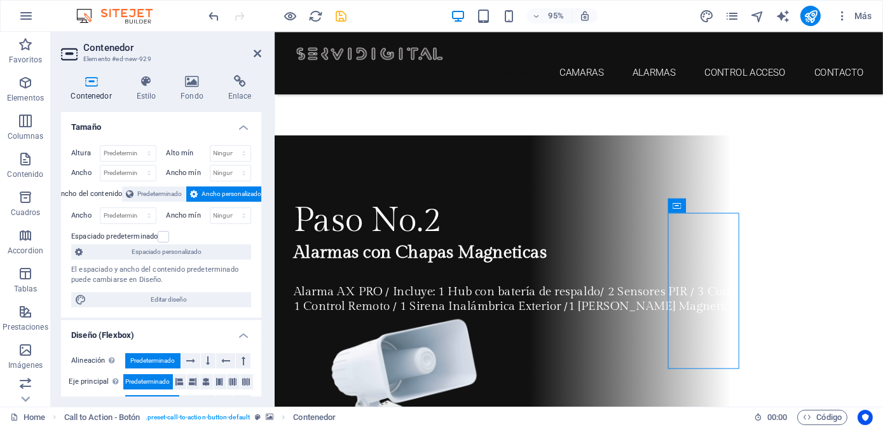
scroll to position [2355, 0]
